Goal: Information Seeking & Learning: Check status

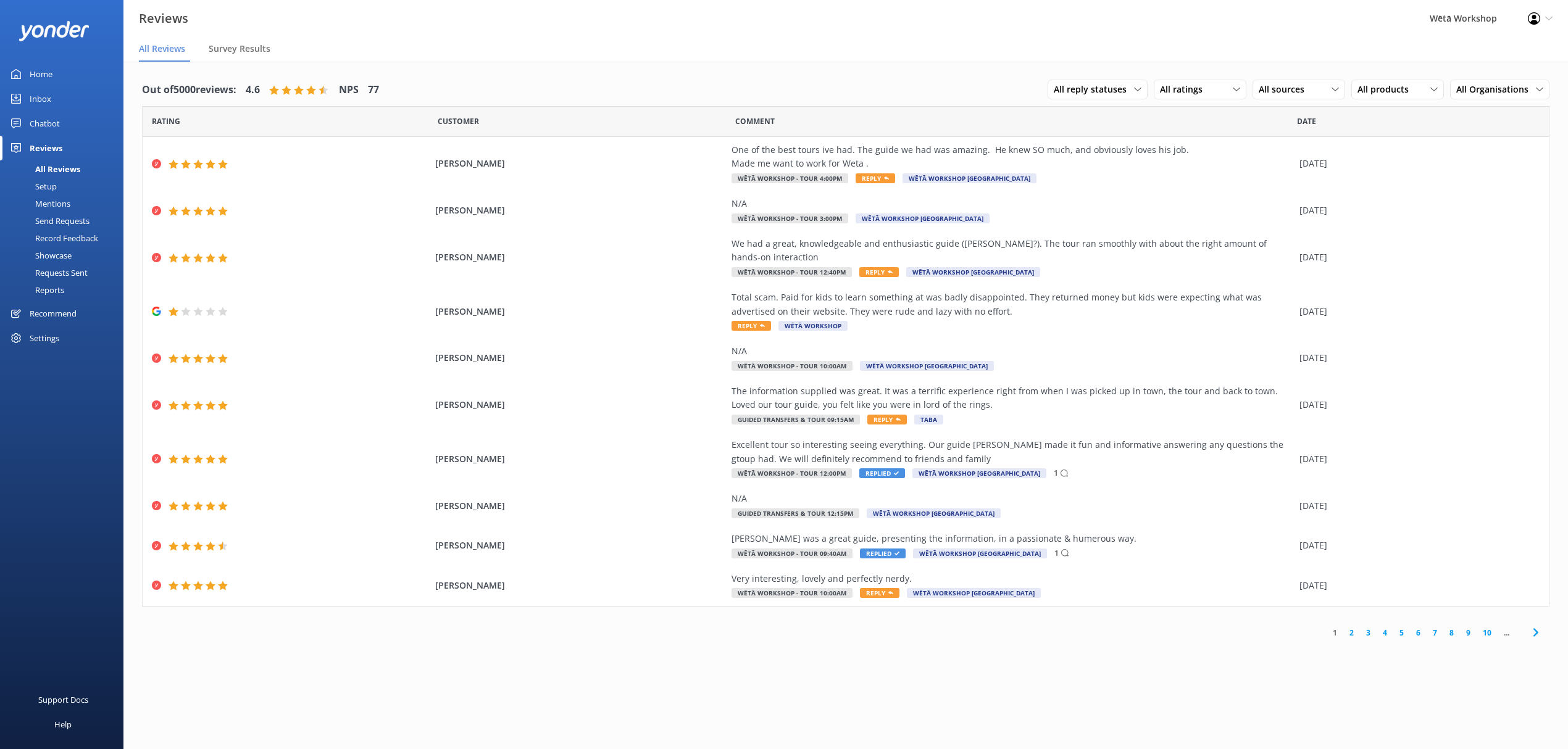
click at [65, 285] on link "Reports" at bounding box center [65, 289] width 116 height 17
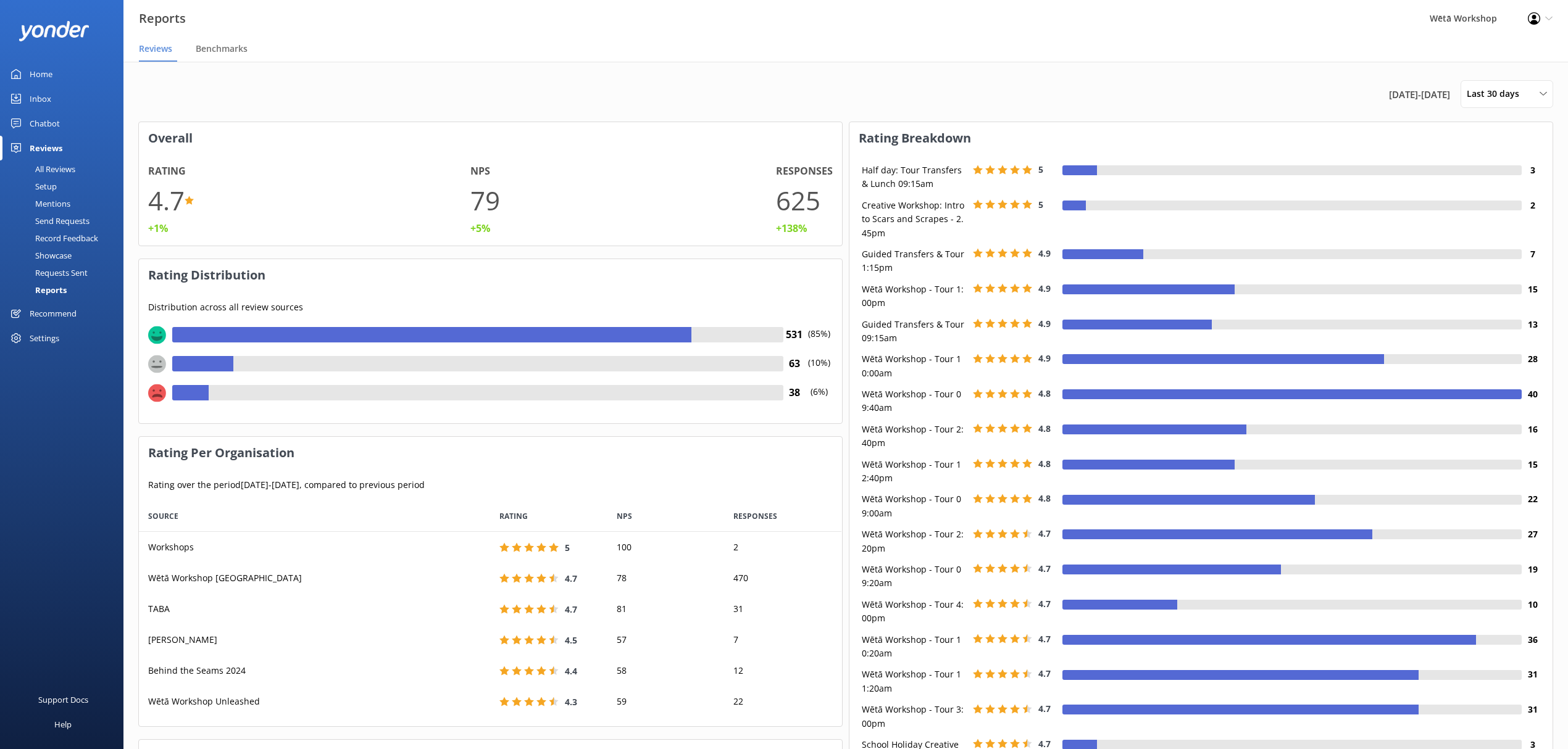
scroll to position [213, 690]
click at [1504, 92] on span "Last 30 days" at bounding box center [1496, 93] width 60 height 13
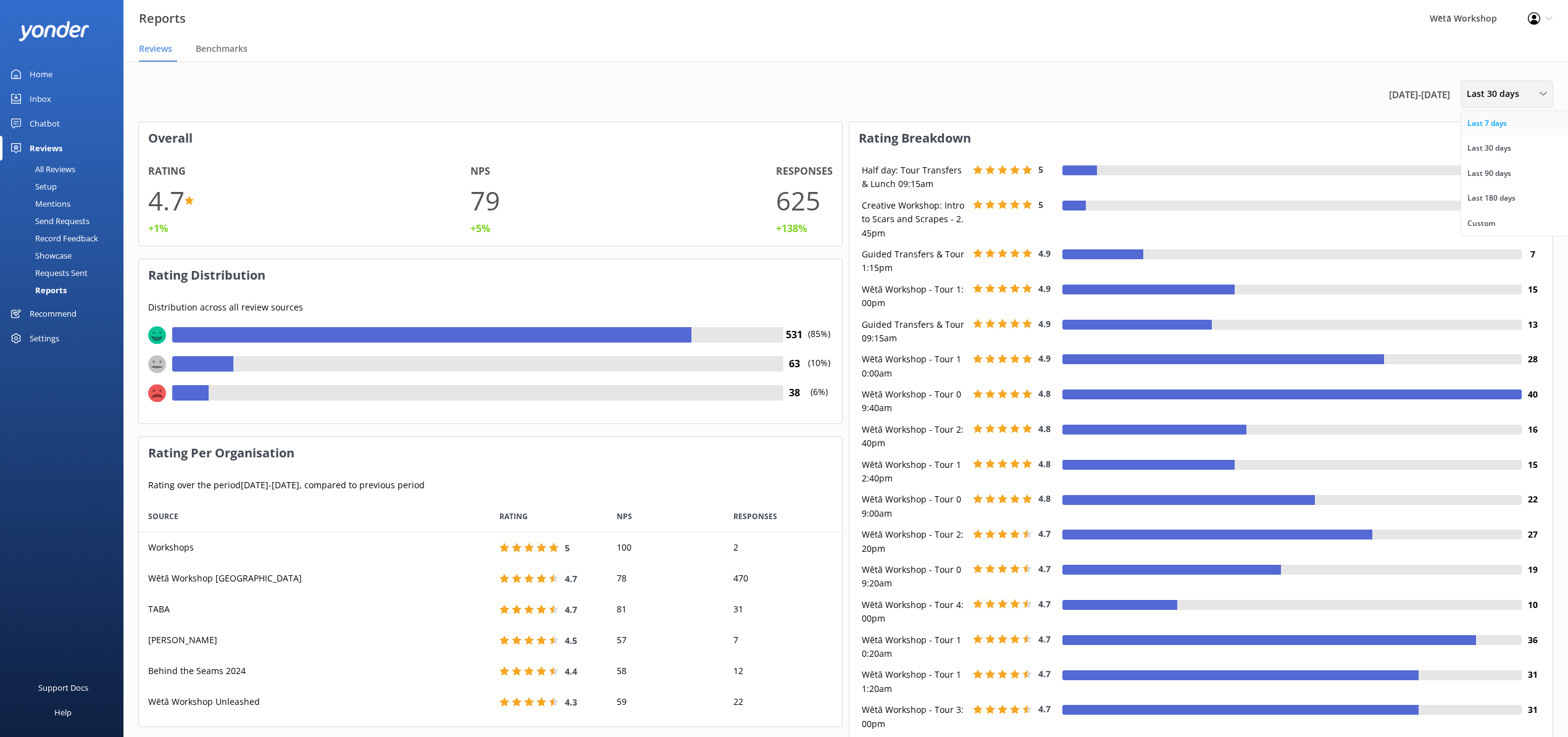
click at [1494, 122] on div "Last 7 days" at bounding box center [1487, 123] width 39 height 12
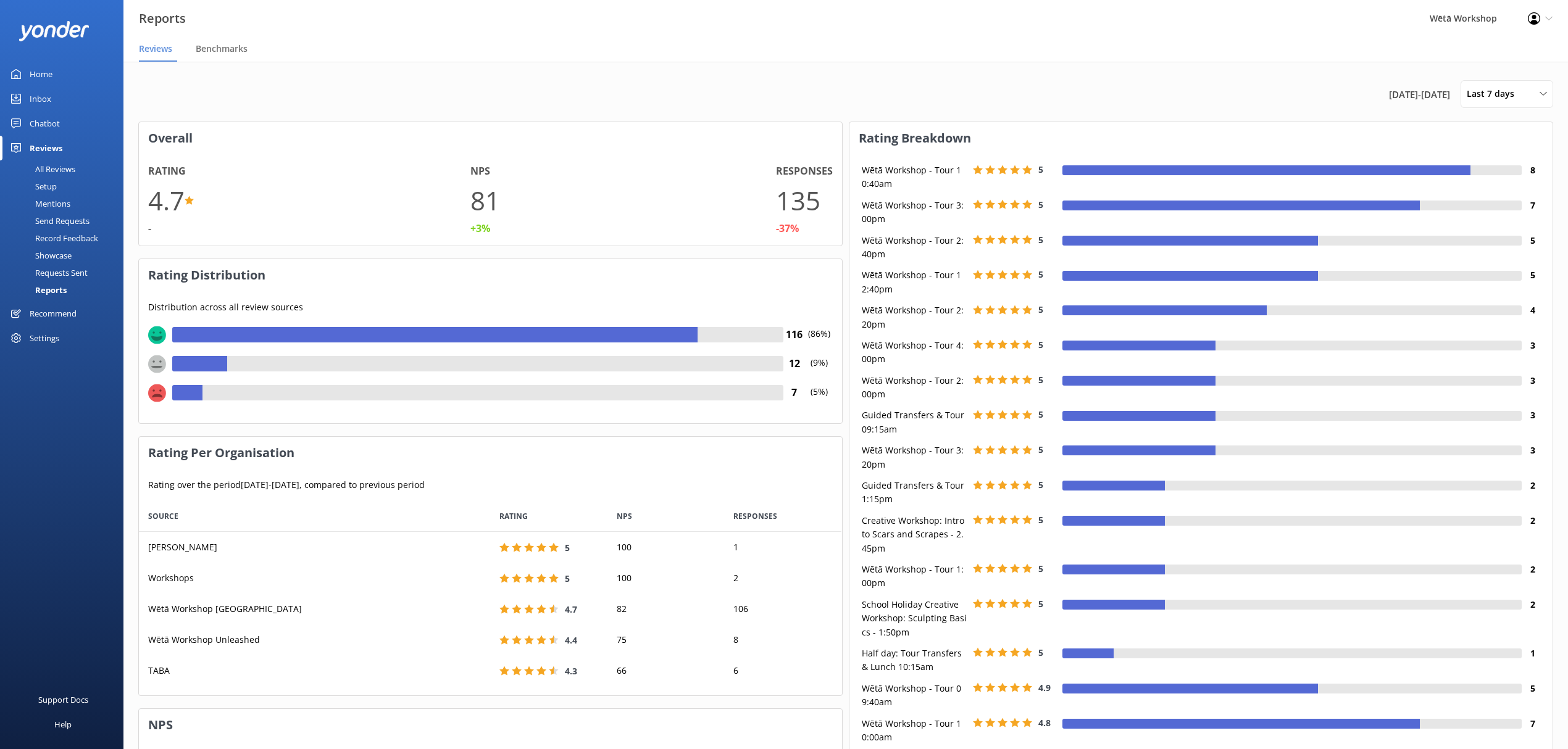
scroll to position [183, 690]
